Goal: Task Accomplishment & Management: Manage account settings

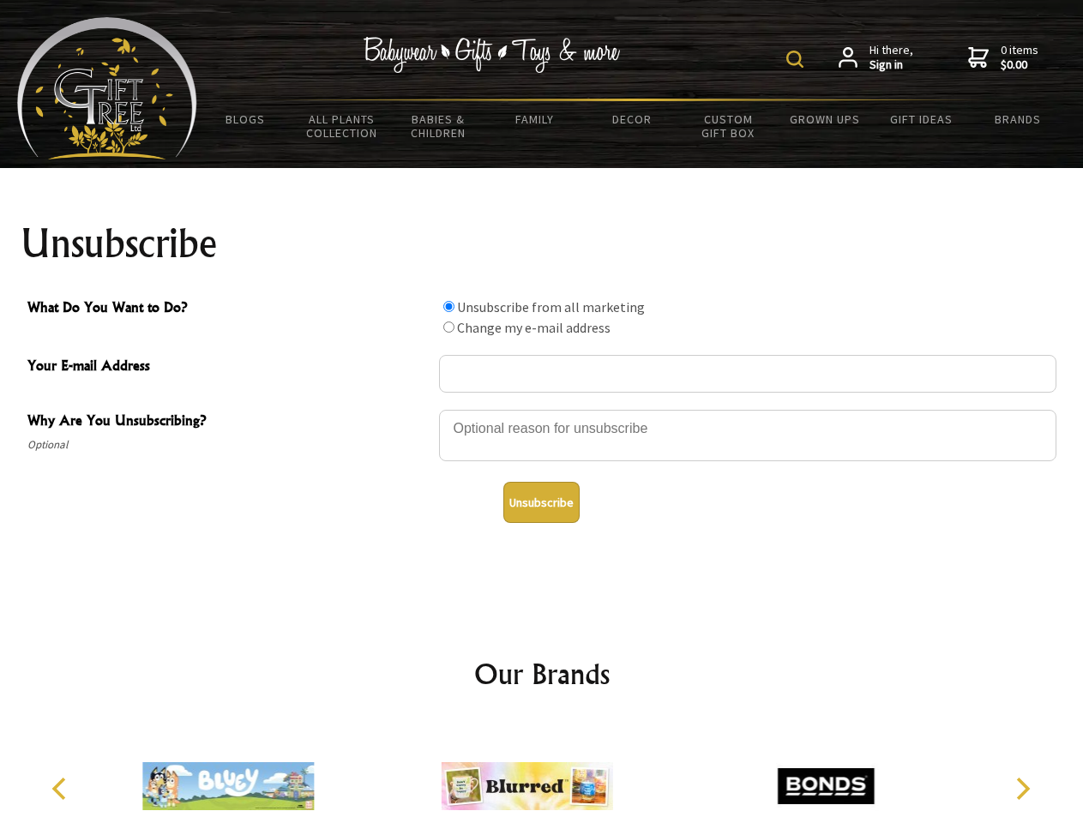
click at [797, 59] on img at bounding box center [794, 59] width 17 height 17
click at [542, 409] on div at bounding box center [747, 438] width 617 height 60
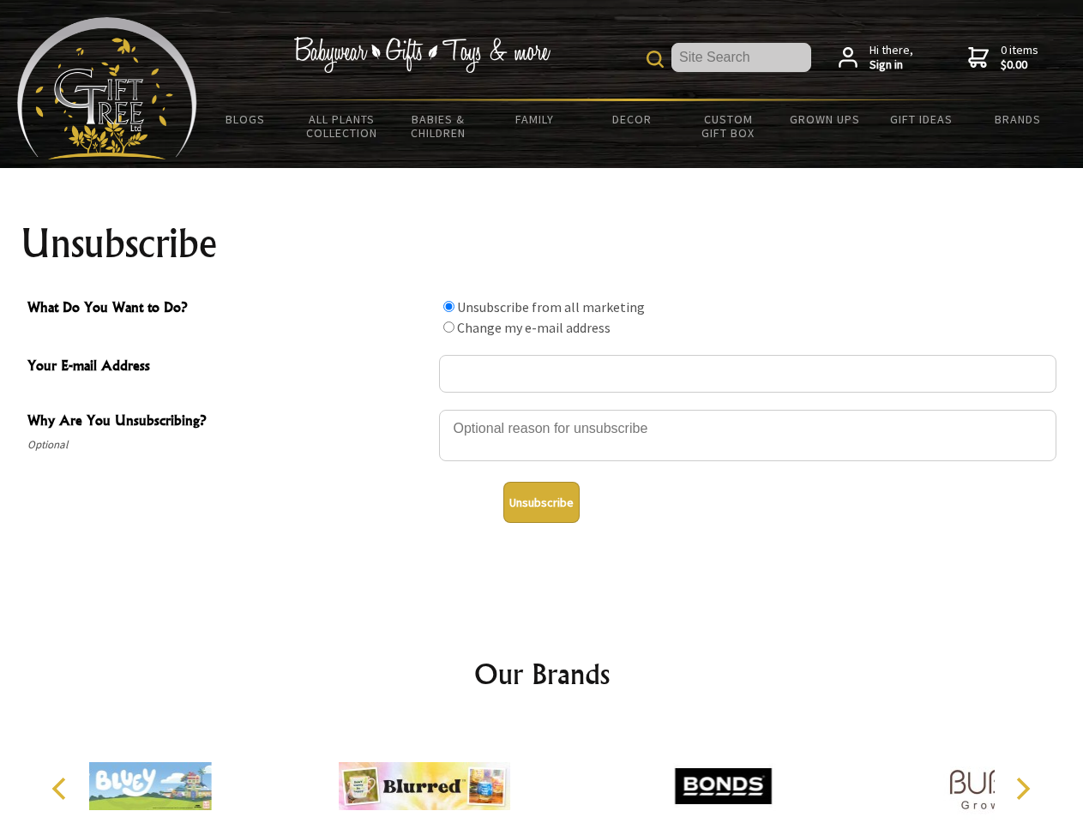
click at [448, 306] on input "What Do You Want to Do?" at bounding box center [448, 306] width 11 height 11
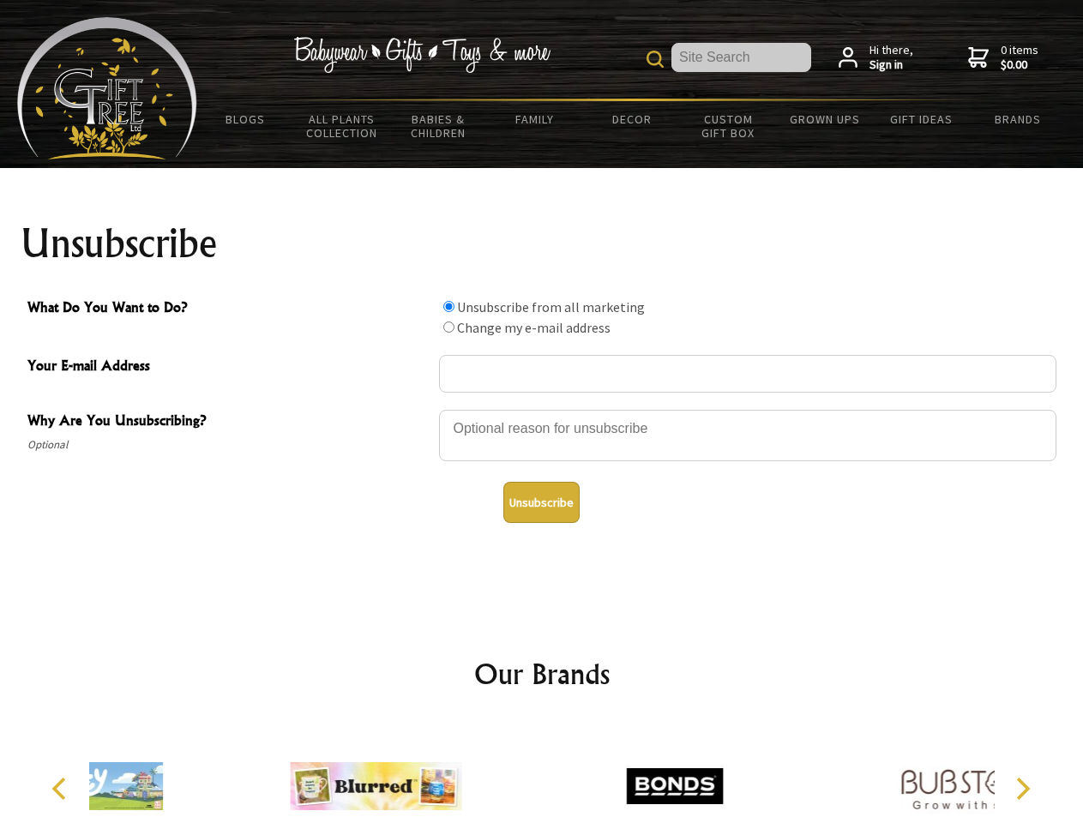
click at [448, 327] on input "What Do You Want to Do?" at bounding box center [448, 326] width 11 height 11
radio input "true"
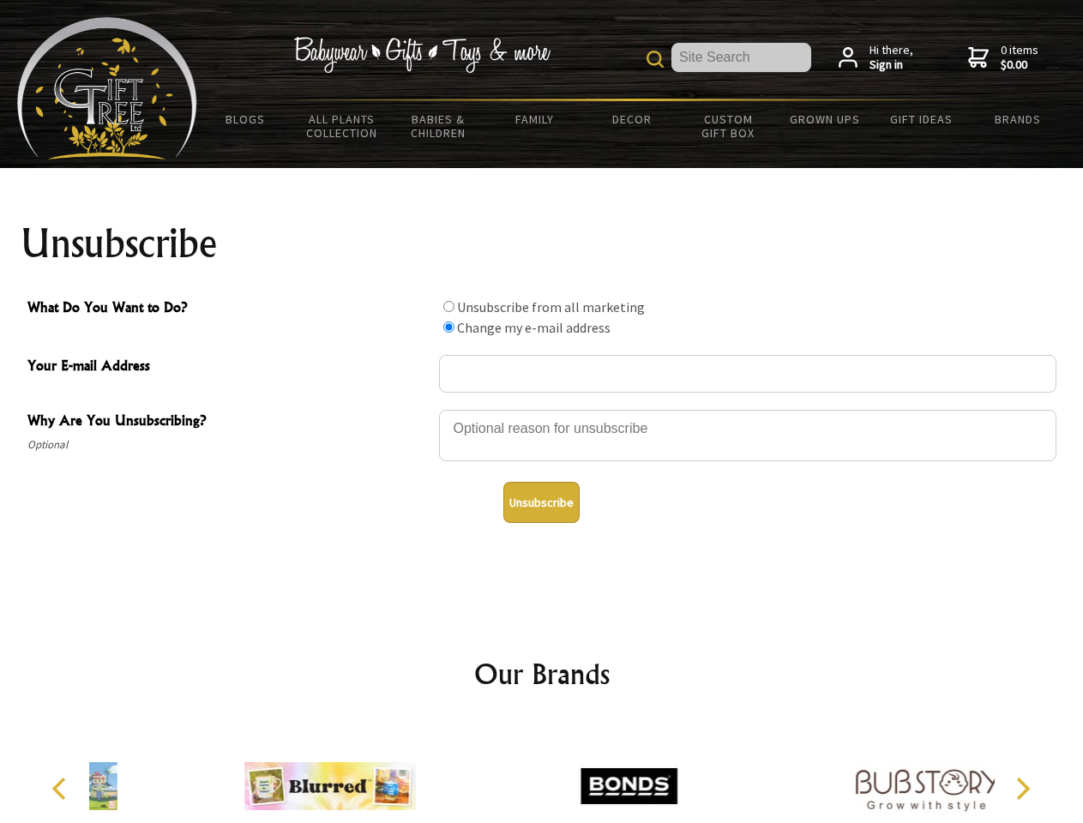
click at [541, 502] on button "Unsubscribe" at bounding box center [541, 502] width 76 height 41
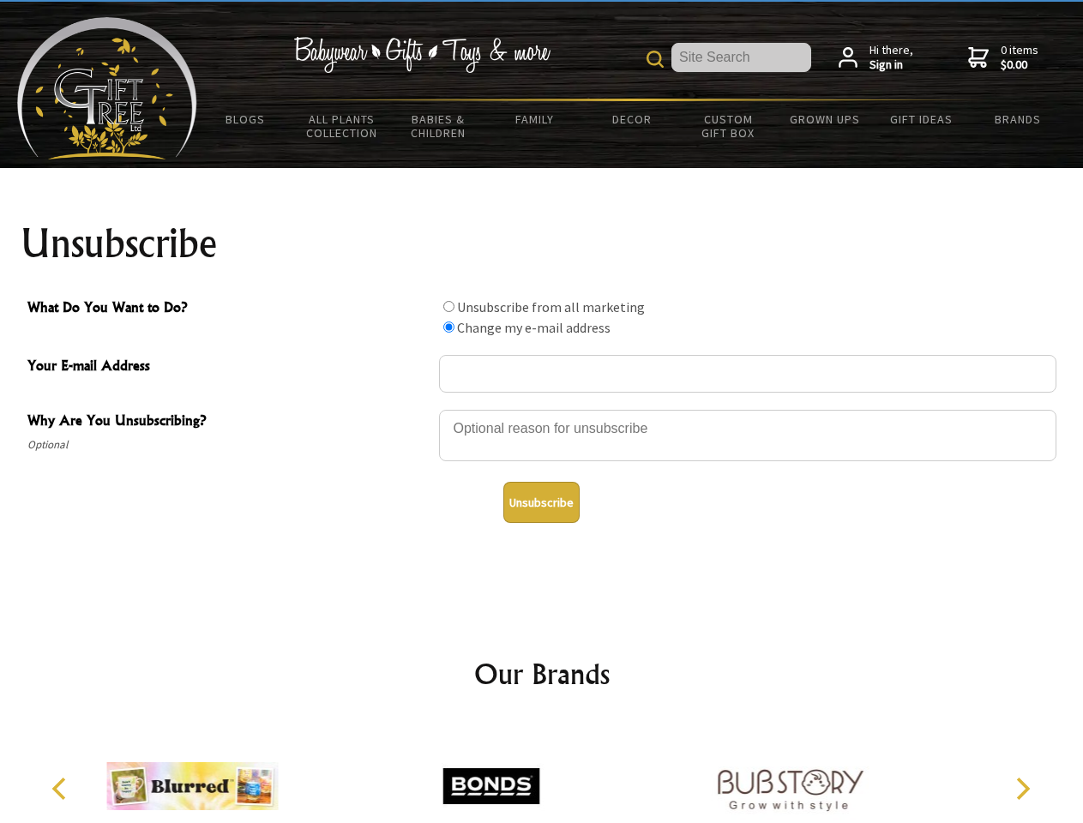
click at [542, 772] on img at bounding box center [490, 786] width 171 height 129
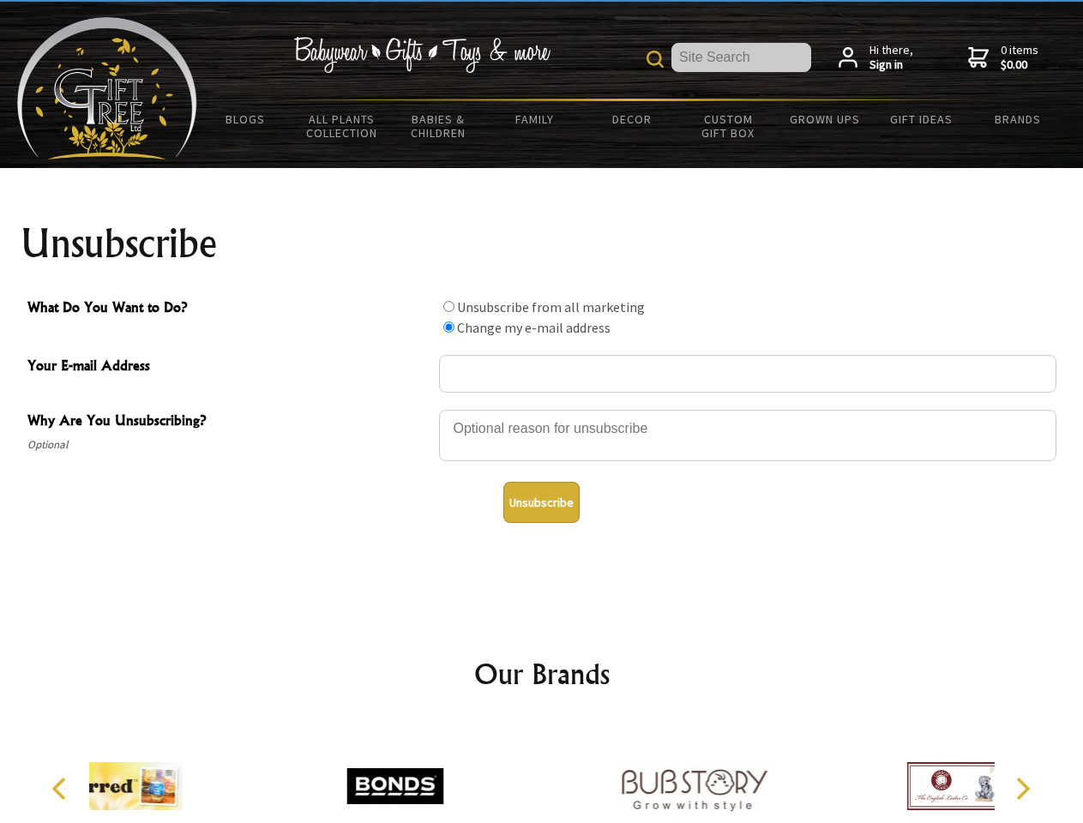
click at [62, 789] on icon "Previous" at bounding box center [61, 788] width 22 height 22
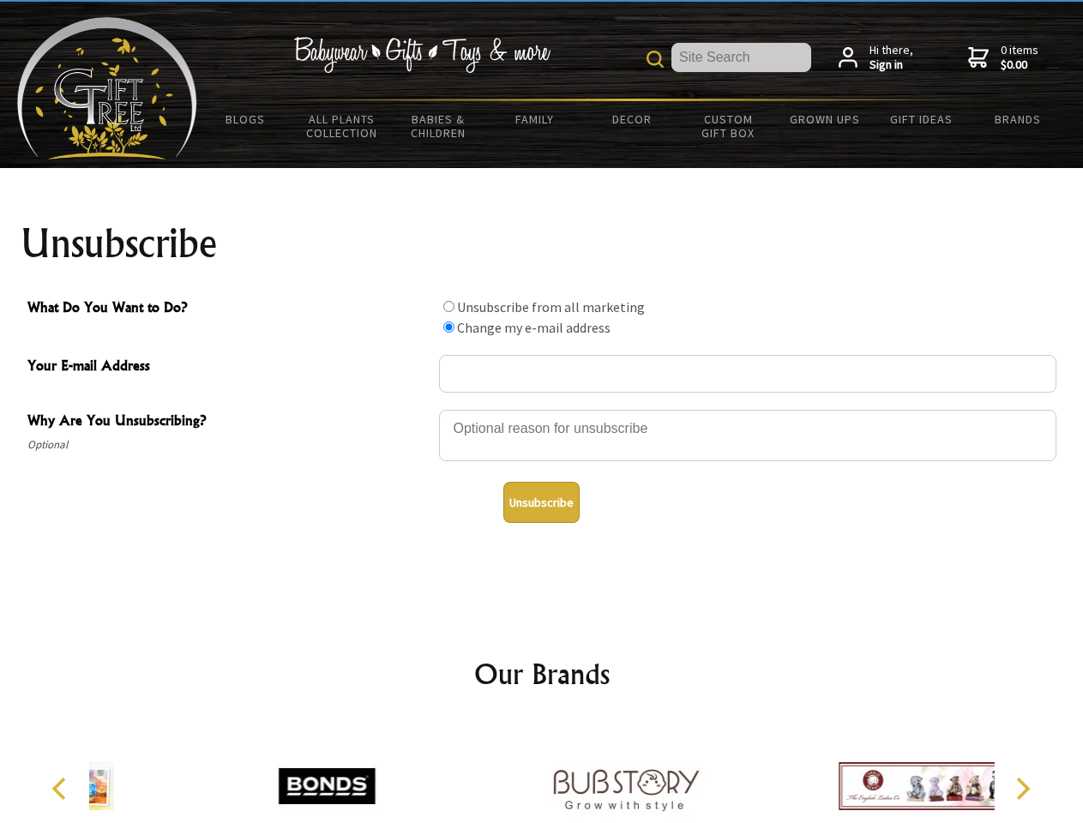
click at [1022, 789] on icon "Next" at bounding box center [1021, 788] width 22 height 22
